Goal: Check status

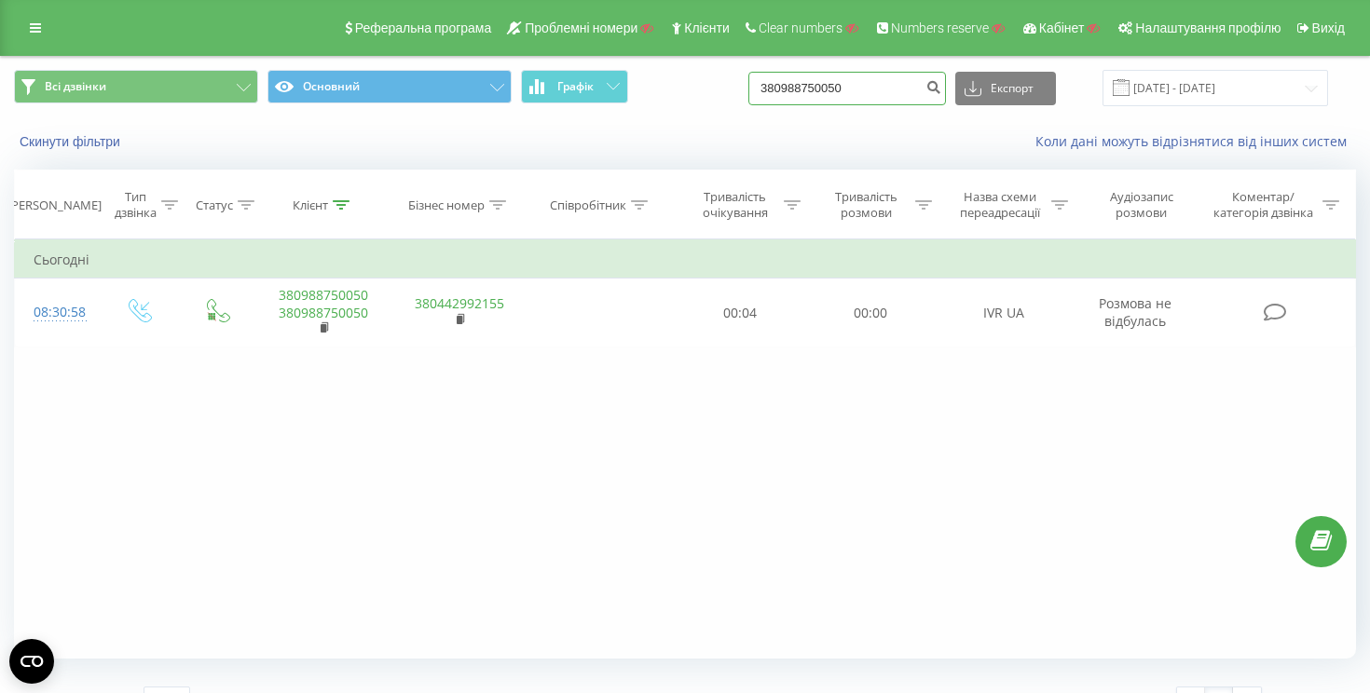
click at [925, 94] on input "380988750050" at bounding box center [847, 89] width 198 height 34
paste input "507129457"
type input "380507129457"
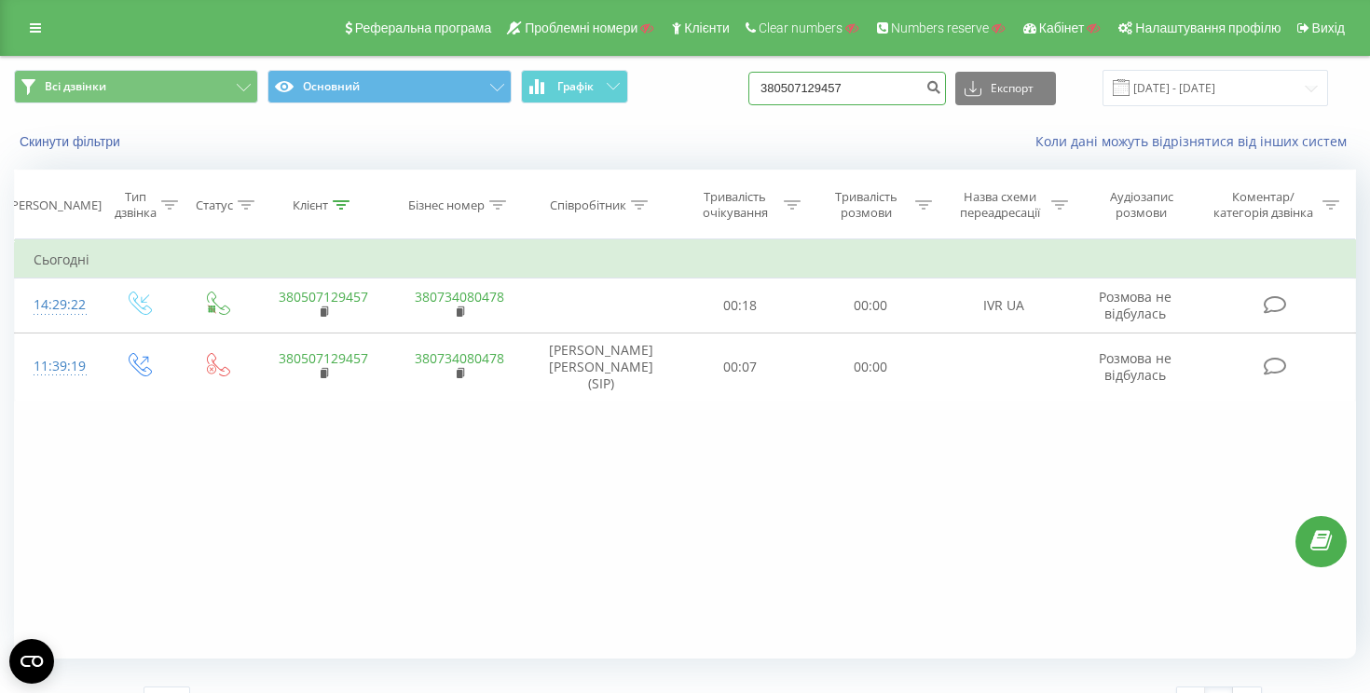
click at [881, 93] on input "380507129457" at bounding box center [847, 89] width 198 height 34
